Goal: Information Seeking & Learning: Learn about a topic

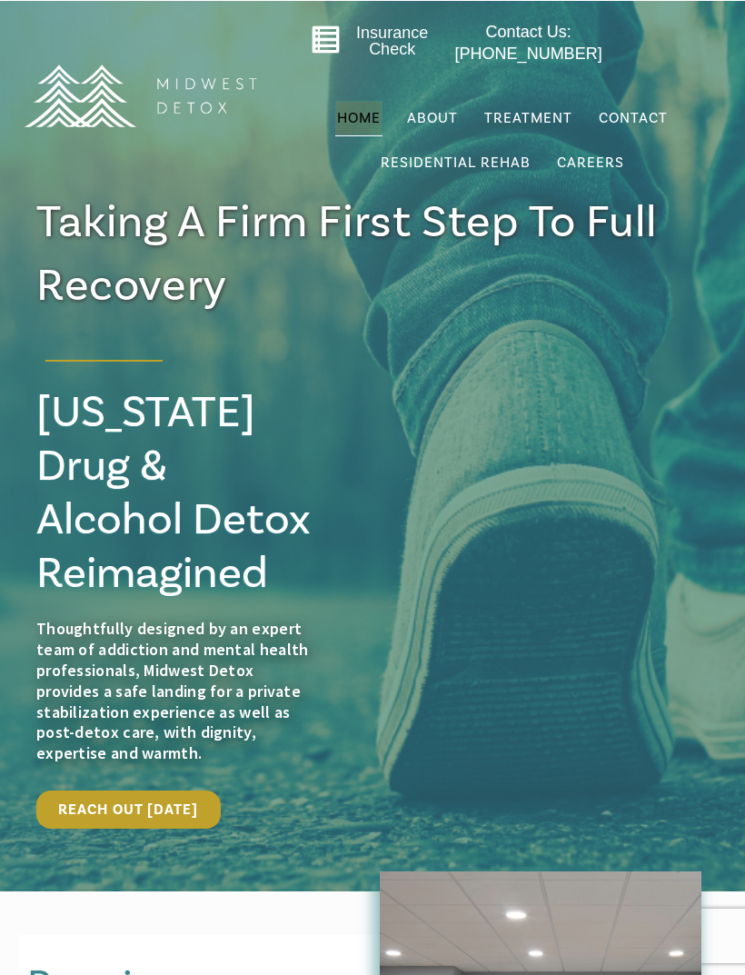
click at [0, 0] on link "Our Team" at bounding box center [0, 0] width 0 height 0
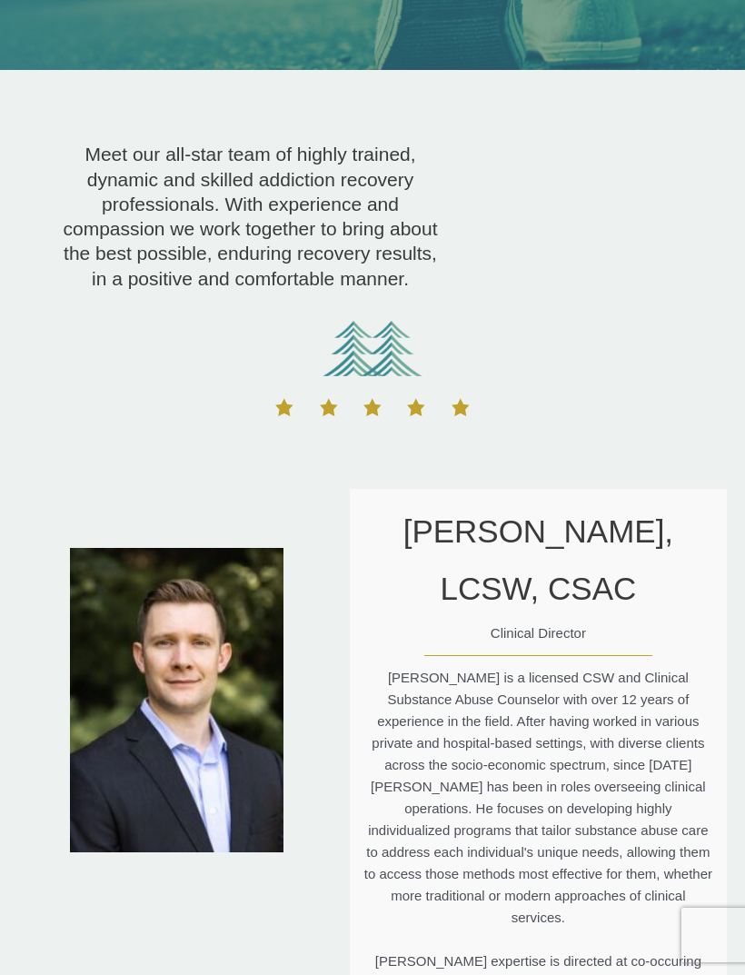
scroll to position [332, 0]
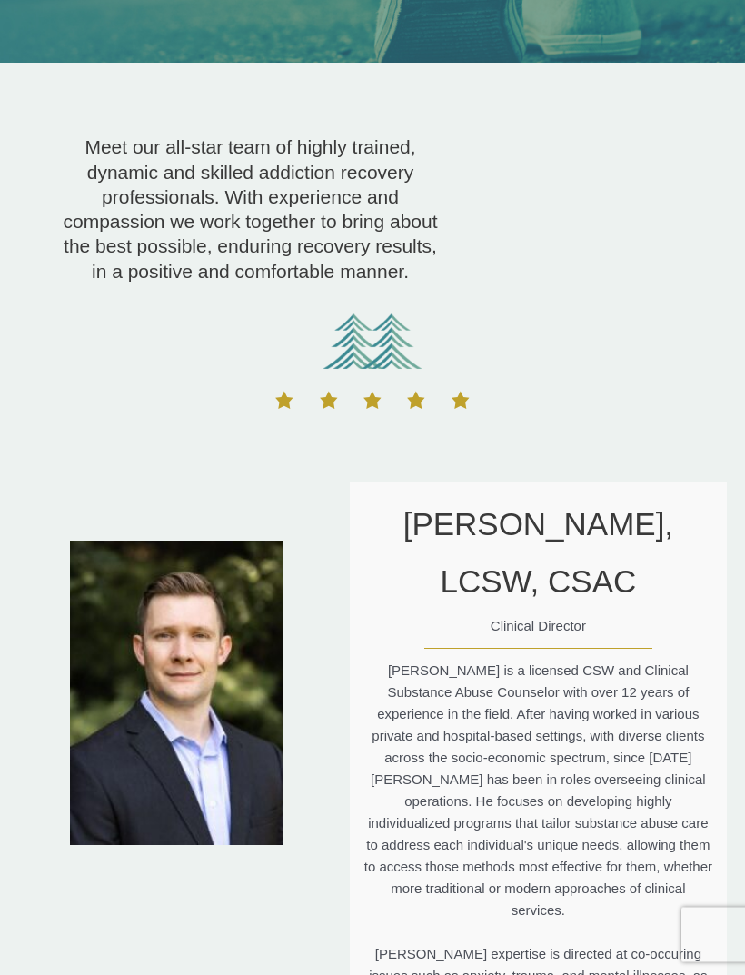
click at [215, 684] on img at bounding box center [177, 694] width 214 height 305
click at [533, 525] on h3 "Ryan Schneider, LCSW, CSAC" at bounding box center [539, 553] width 350 height 115
click at [571, 585] on h3 "Ryan Schneider, LCSW, CSAC" at bounding box center [539, 553] width 350 height 115
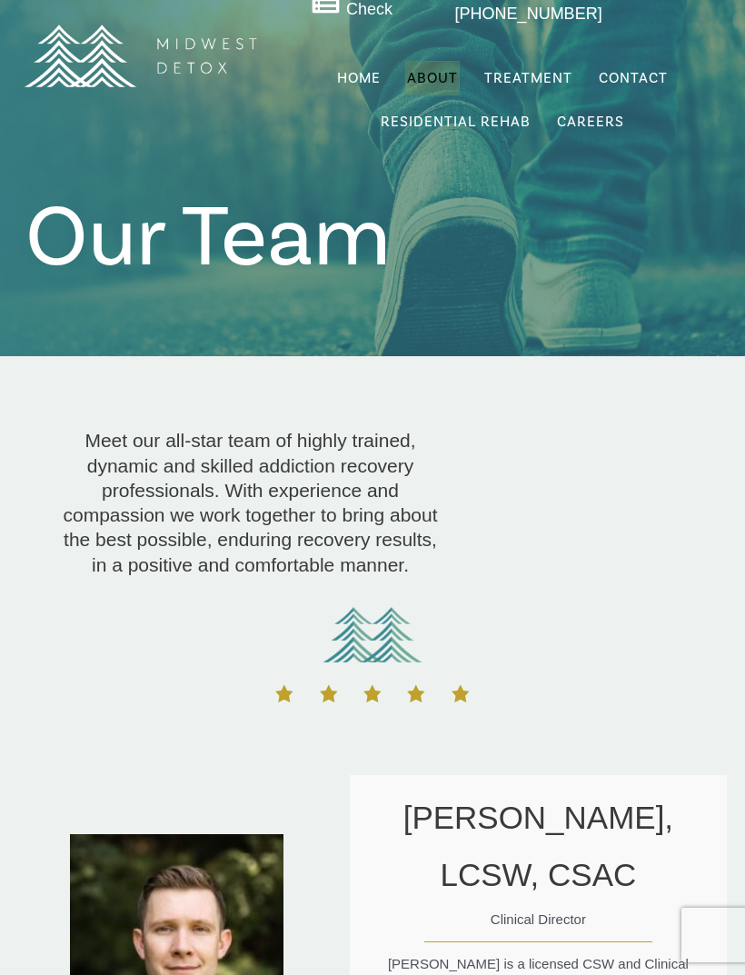
scroll to position [0, 0]
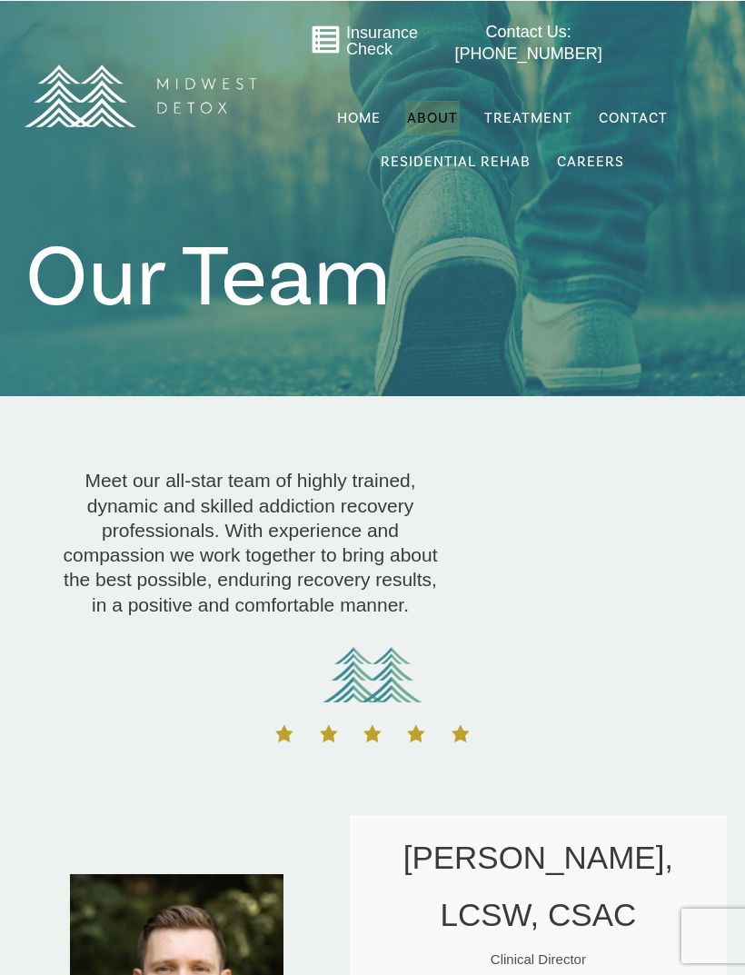
click at [511, 169] on span "Residential Rehab" at bounding box center [456, 161] width 150 height 18
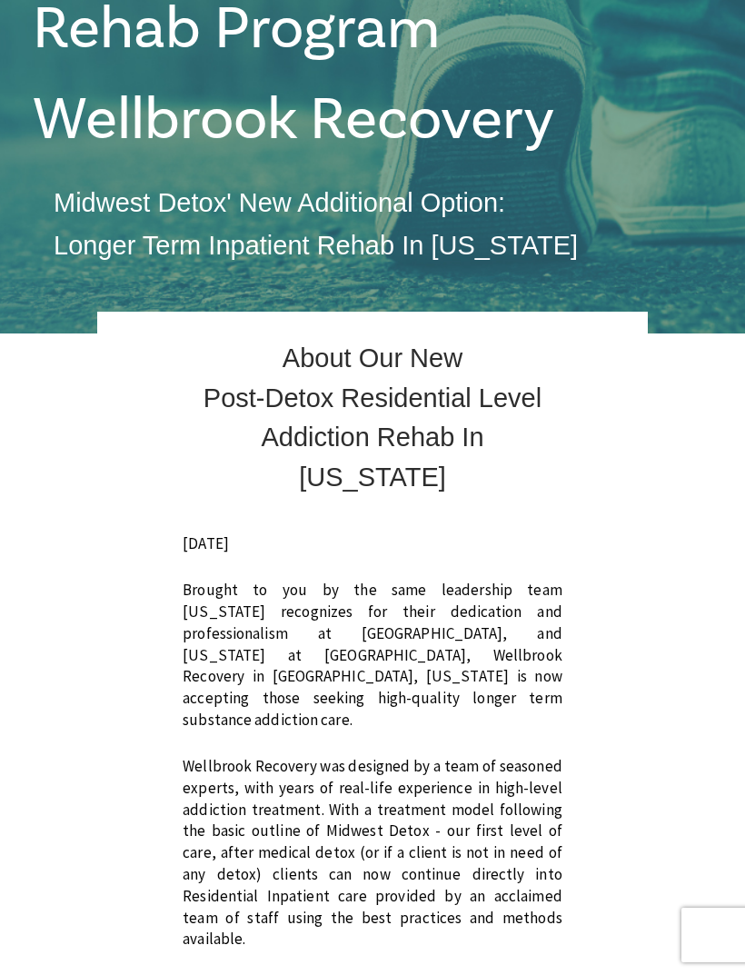
scroll to position [330, 0]
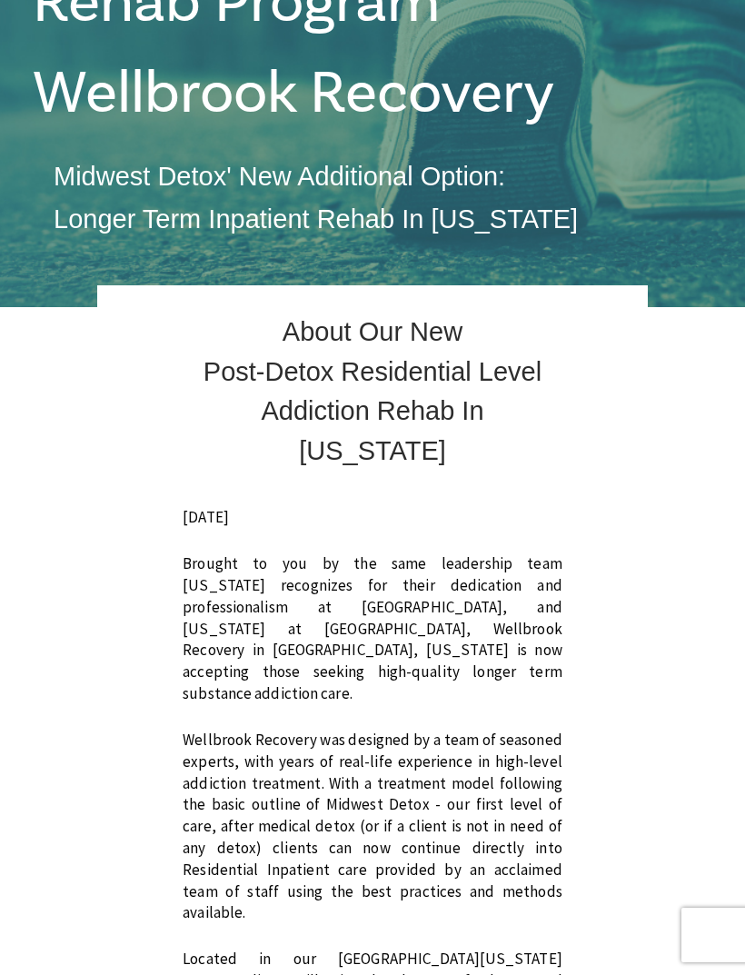
scroll to position [0, 0]
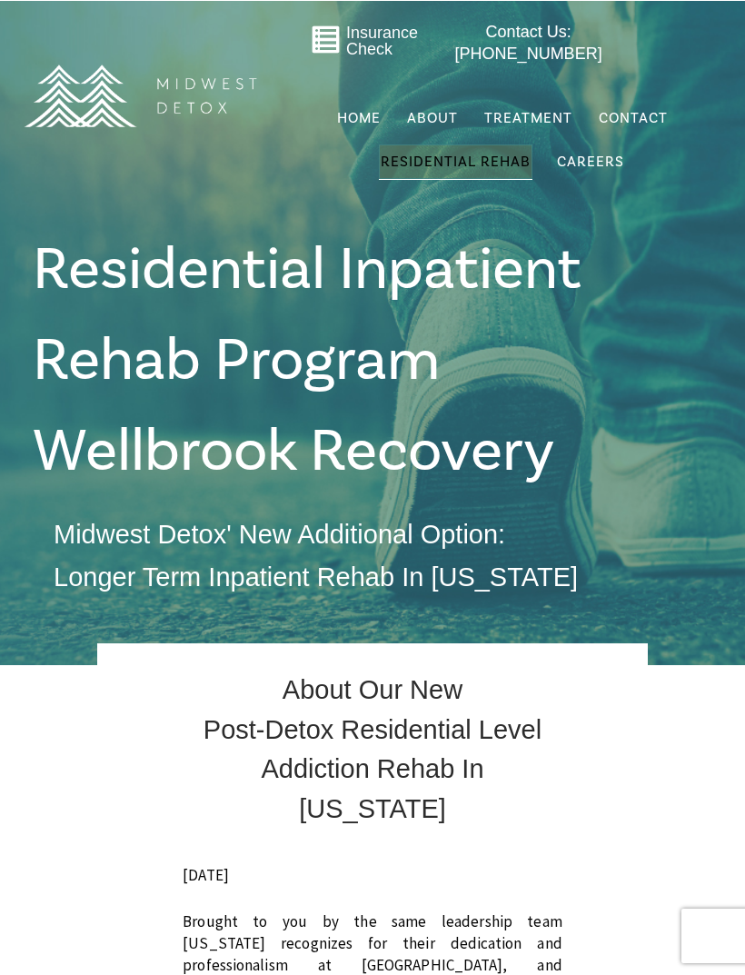
click at [450, 164] on span "Residential Rehab" at bounding box center [456, 161] width 150 height 18
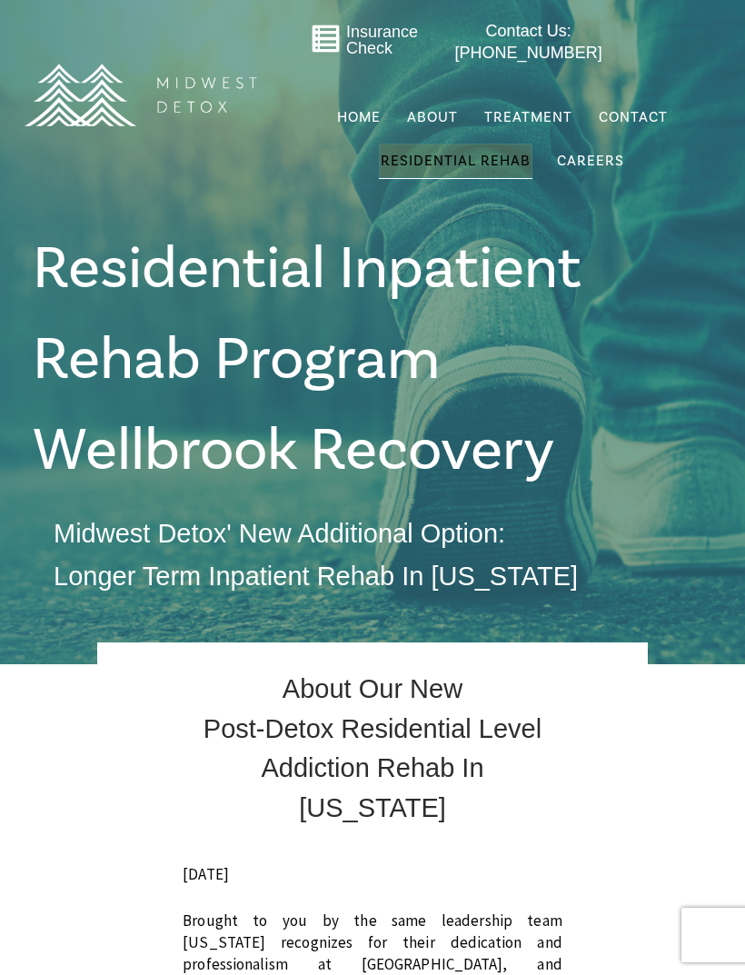
click at [512, 166] on span "Residential Rehab" at bounding box center [456, 161] width 150 height 18
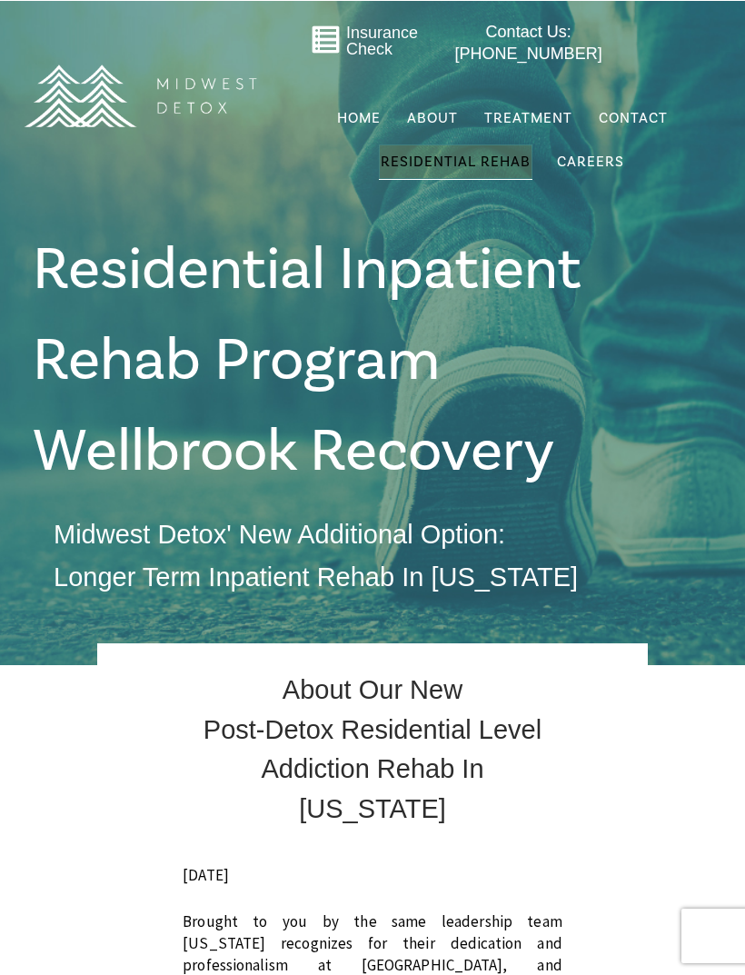
click at [487, 176] on link "Residential Rehab" at bounding box center [456, 161] width 154 height 35
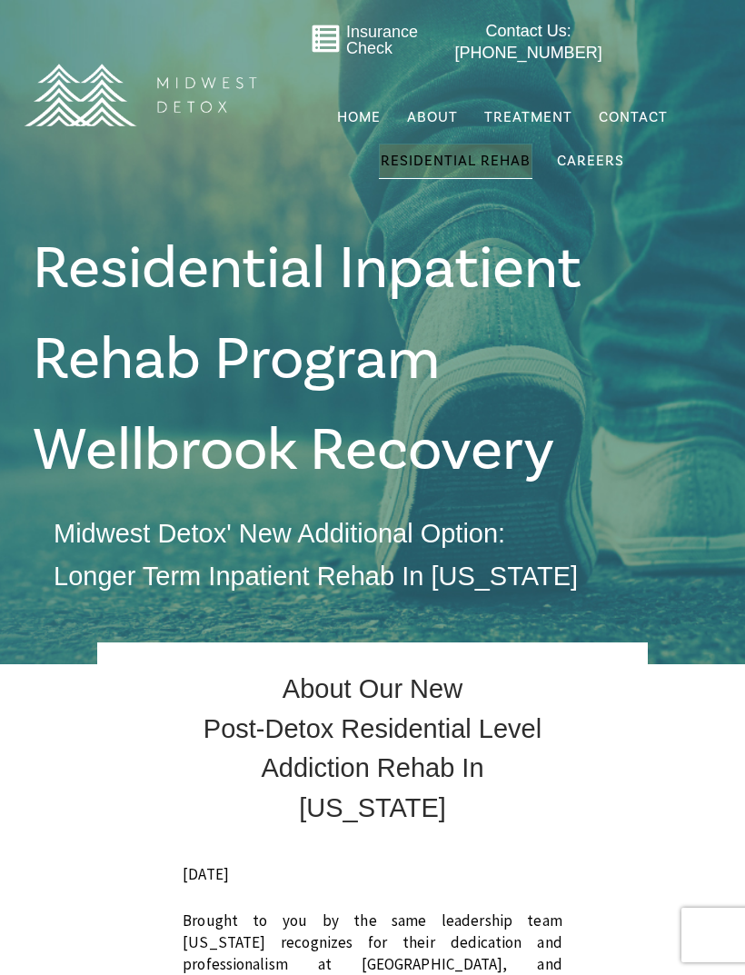
click at [605, 169] on span "Careers" at bounding box center [590, 161] width 67 height 18
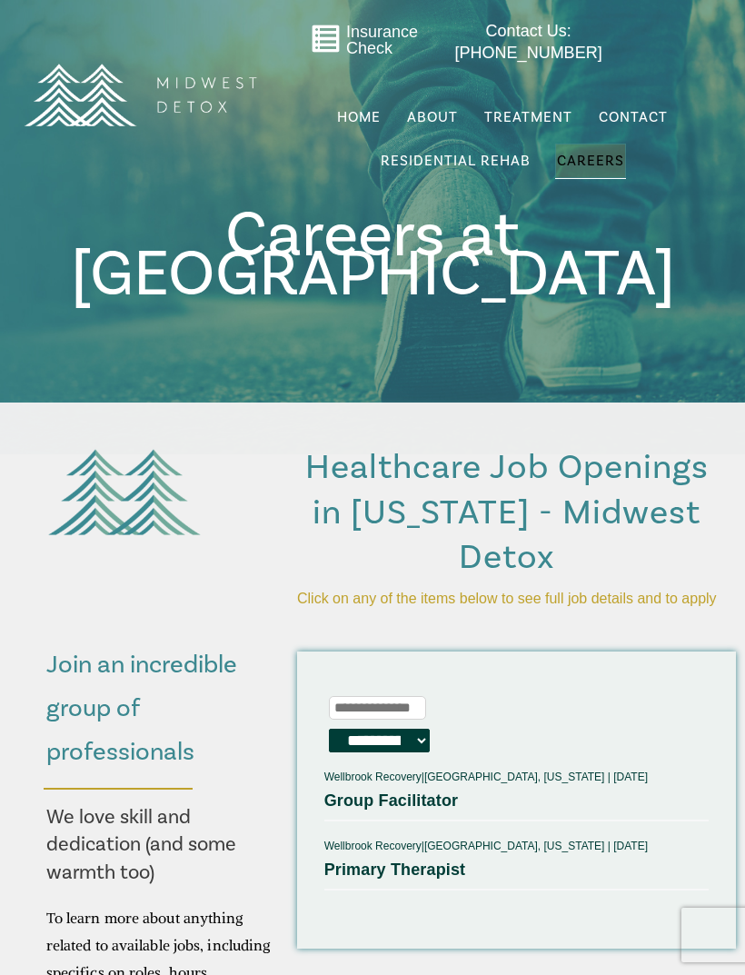
click at [365, 115] on span "Home" at bounding box center [359, 117] width 44 height 18
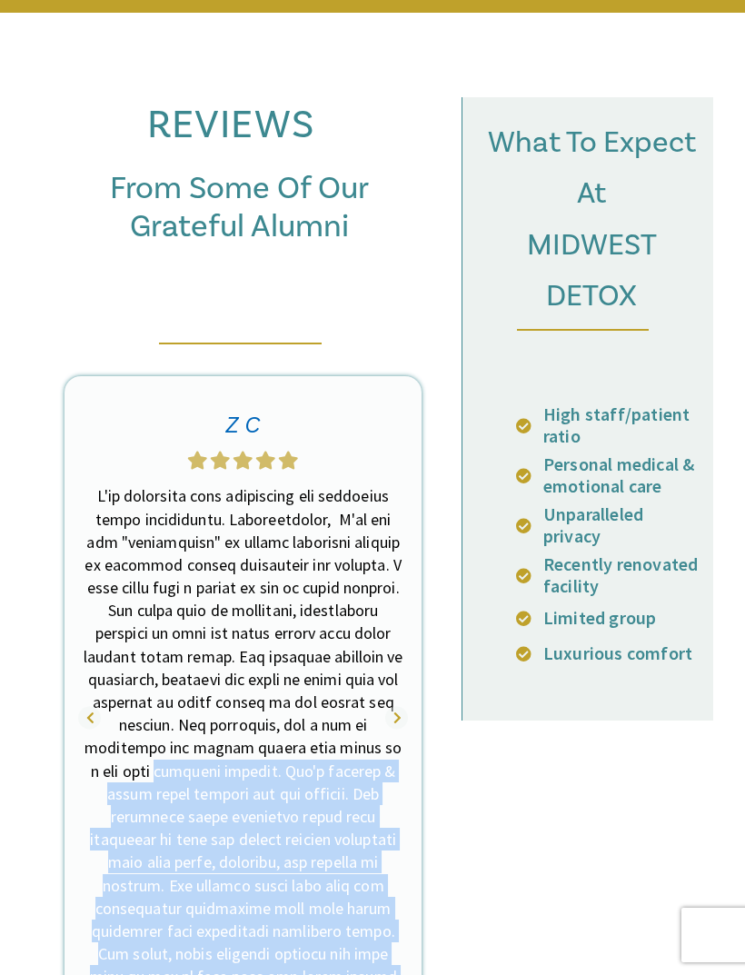
scroll to position [7288, 0]
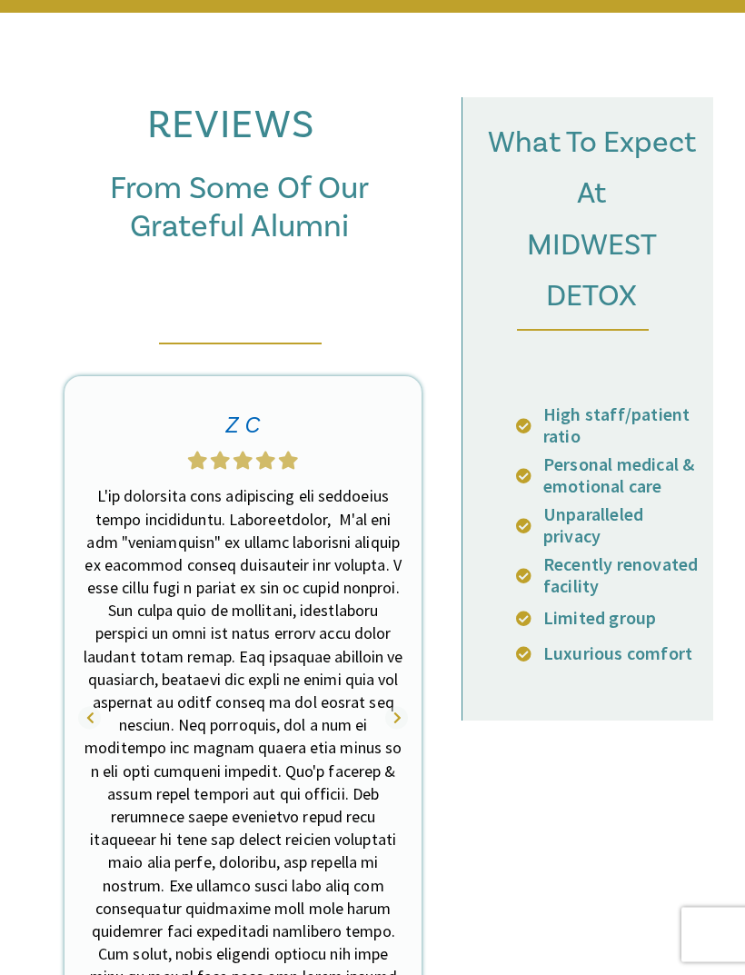
click at [678, 555] on p "Recently renovated facility" at bounding box center [624, 577] width 161 height 44
click at [601, 555] on p "Recently renovated facility" at bounding box center [624, 577] width 161 height 44
click at [631, 608] on p "Limited group" at bounding box center [624, 619] width 161 height 22
click at [644, 644] on p "Luxurious comfort" at bounding box center [624, 655] width 161 height 22
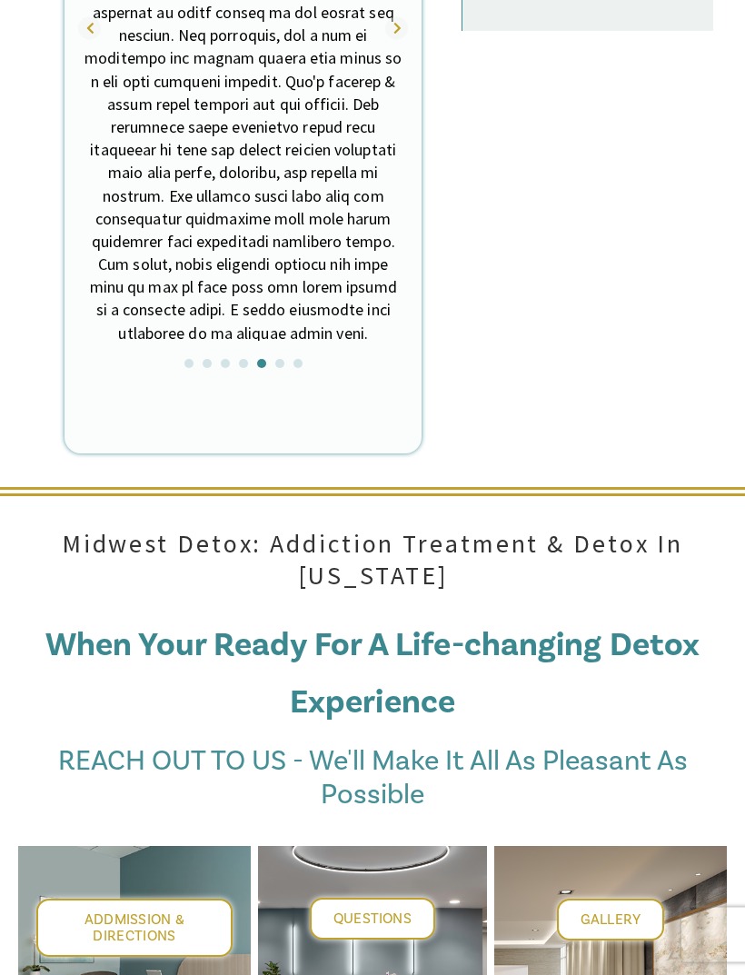
scroll to position [7979, 0]
click at [146, 911] on span "Addmission & Directions" at bounding box center [135, 928] width 101 height 35
click at [149, 911] on span "Addmission & Directions" at bounding box center [135, 928] width 101 height 35
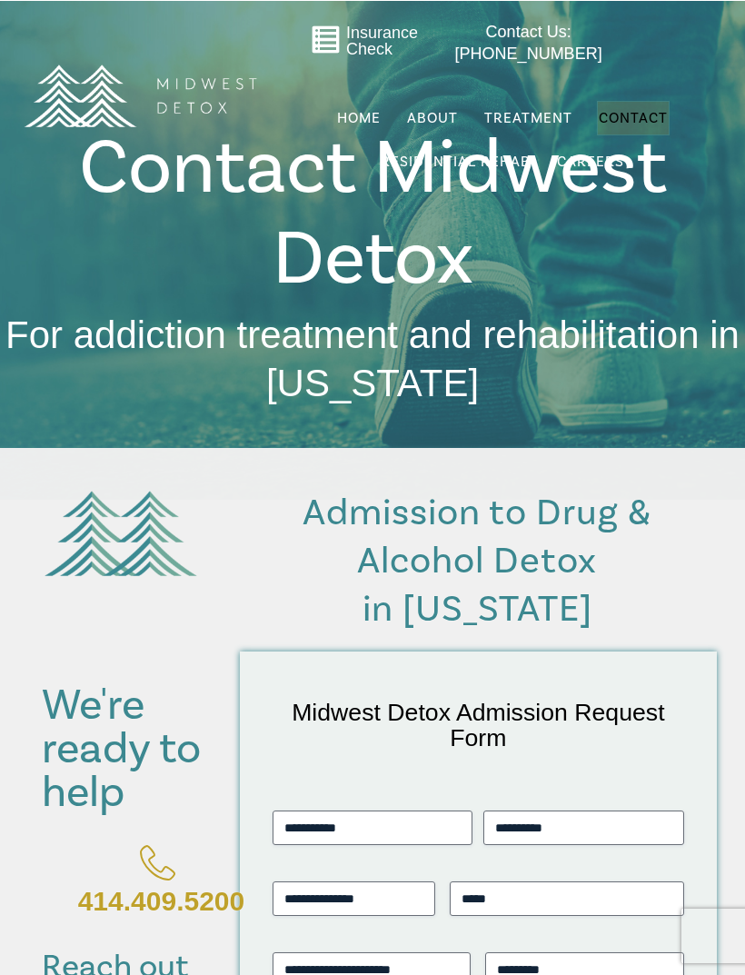
click at [0, 0] on link "FAQs" at bounding box center [0, 0] width 0 height 0
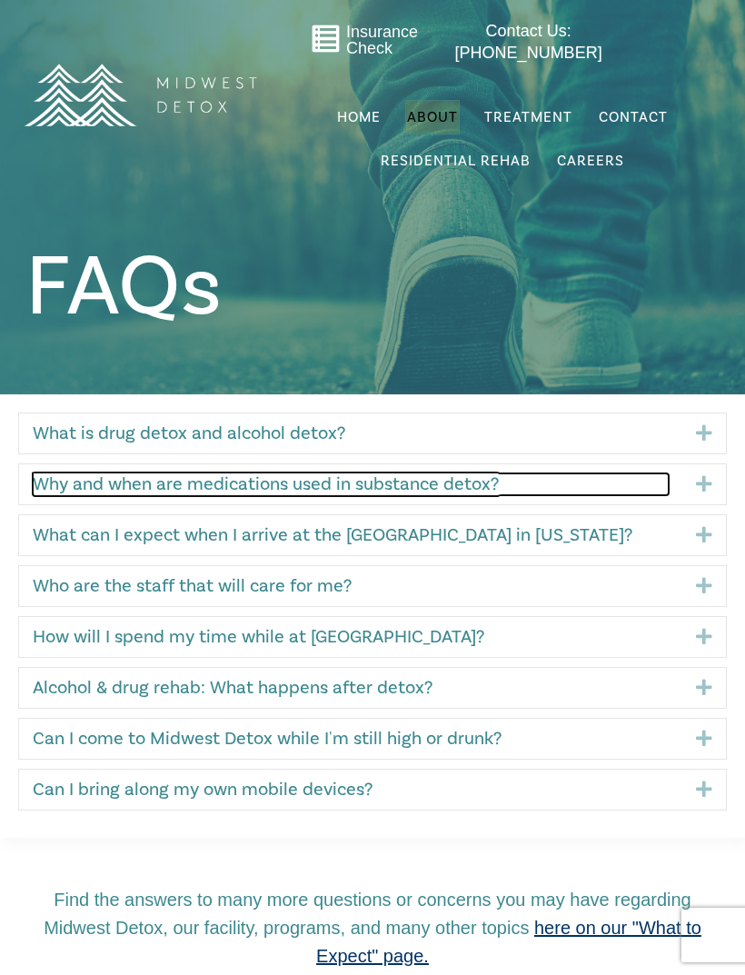
click at [505, 490] on link "Why and when are medications used in substance detox?" at bounding box center [351, 485] width 636 height 22
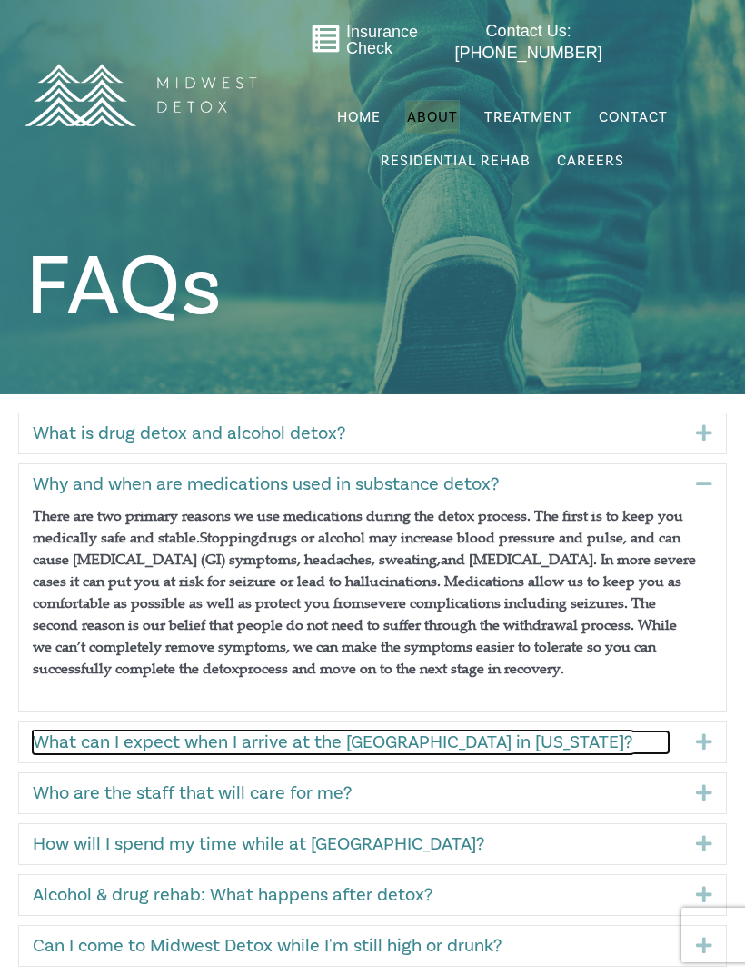
click at [537, 746] on link "What can I expect when I arrive at the [GEOGRAPHIC_DATA] in [US_STATE]?" at bounding box center [351, 743] width 636 height 22
